Goal: Task Accomplishment & Management: Manage account settings

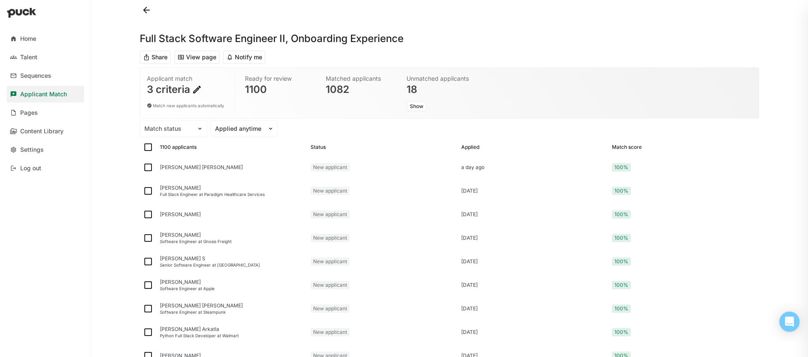
click at [612, 148] on div "Match score" at bounding box center [627, 147] width 30 height 6
click at [235, 126] on div at bounding box center [239, 129] width 48 height 9
click at [240, 170] on div "Applied [DATE]" at bounding box center [248, 170] width 43 height 7
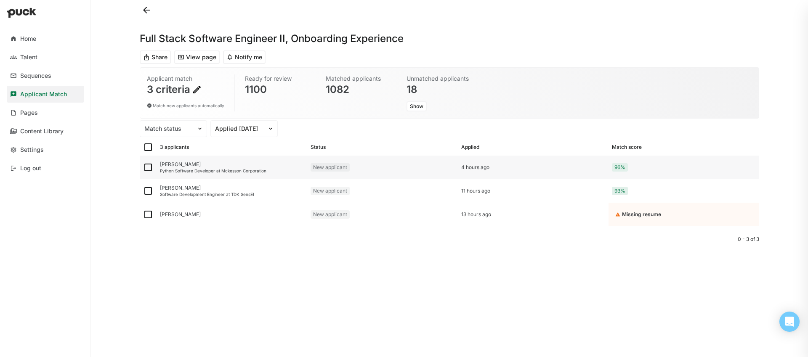
click at [168, 164] on div "[PERSON_NAME]" at bounding box center [232, 165] width 144 height 6
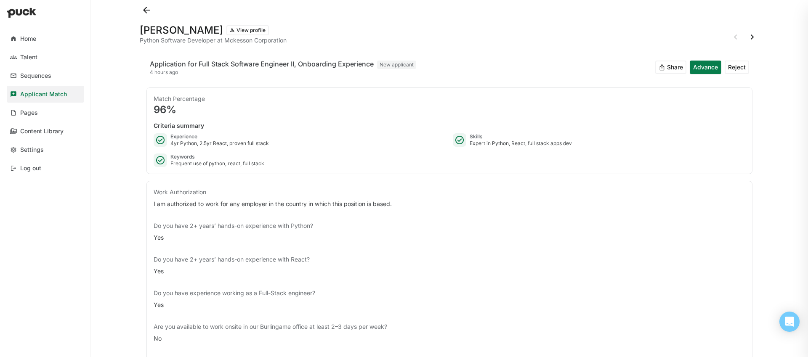
click at [746, 40] on button at bounding box center [752, 36] width 13 height 13
click at [751, 34] on button at bounding box center [752, 36] width 13 height 13
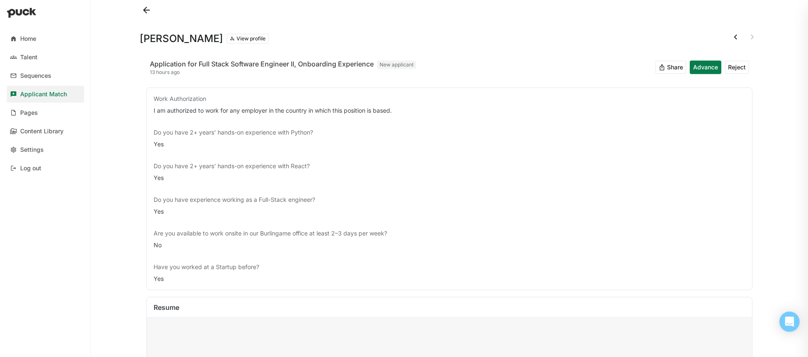
click at [148, 19] on div at bounding box center [449, 10] width 619 height 20
click at [148, 15] on button at bounding box center [146, 9] width 13 height 13
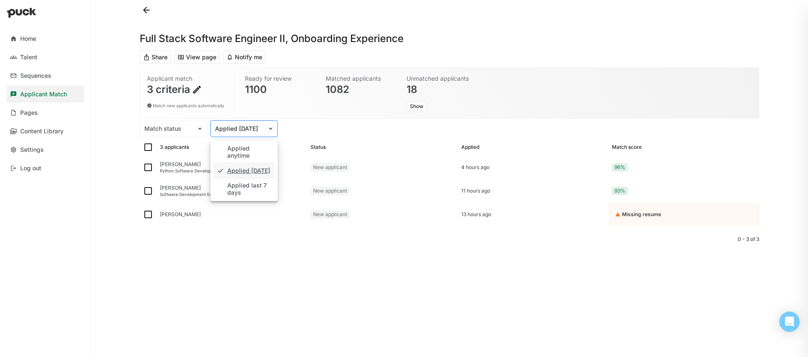
click at [254, 127] on div at bounding box center [239, 129] width 48 height 9
click at [250, 148] on div "Applied anytime" at bounding box center [249, 152] width 44 height 14
